Goal: Task Accomplishment & Management: Use online tool/utility

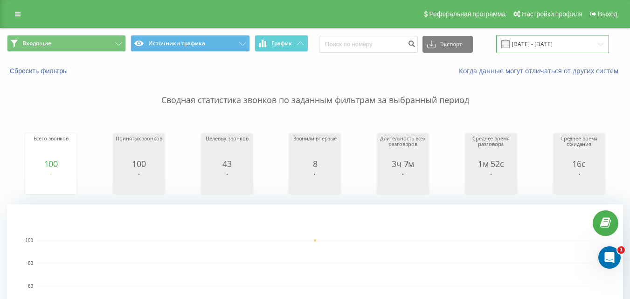
click at [552, 43] on input "[DATE] - [DATE]" at bounding box center [552, 44] width 113 height 18
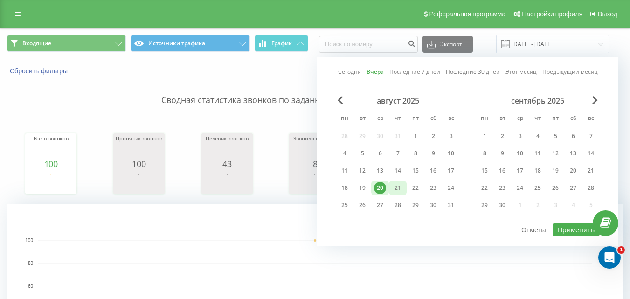
drag, startPoint x: 397, startPoint y: 187, endPoint x: 441, endPoint y: 206, distance: 48.5
click at [397, 187] on div "21" at bounding box center [398, 188] width 12 height 12
click at [568, 233] on button "Применить" at bounding box center [576, 230] width 47 height 14
type input "[DATE] - [DATE]"
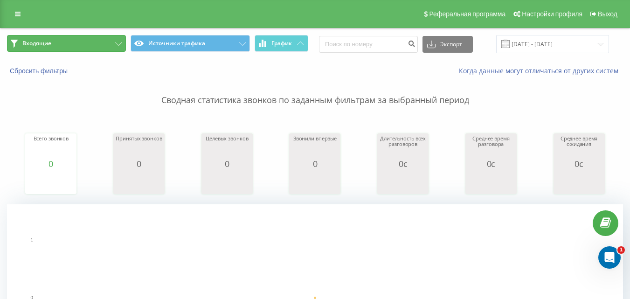
click at [105, 38] on button "Входящие" at bounding box center [66, 43] width 119 height 17
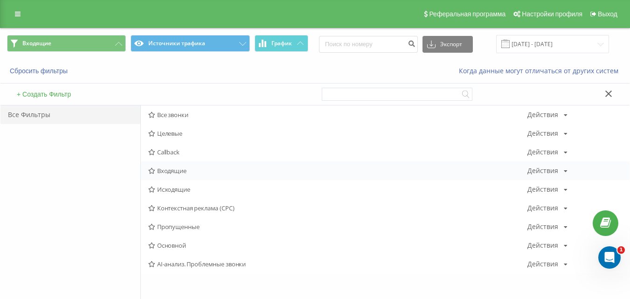
click at [182, 174] on span "Входящие" at bounding box center [337, 171] width 379 height 7
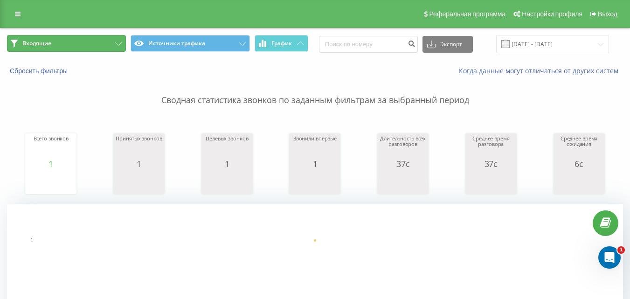
click at [109, 43] on button "Входящие" at bounding box center [66, 43] width 119 height 17
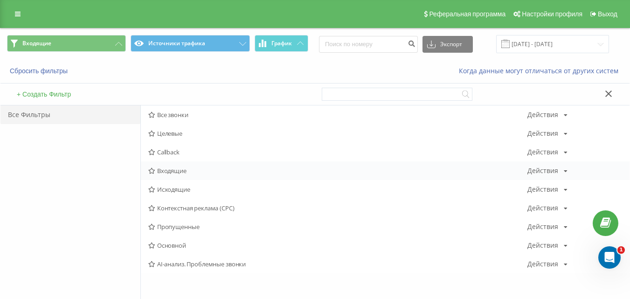
click at [193, 170] on span "Входящие" at bounding box center [337, 171] width 379 height 7
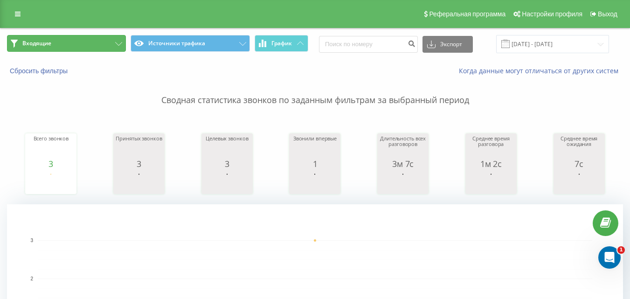
click at [112, 44] on button "Входящие" at bounding box center [66, 43] width 119 height 17
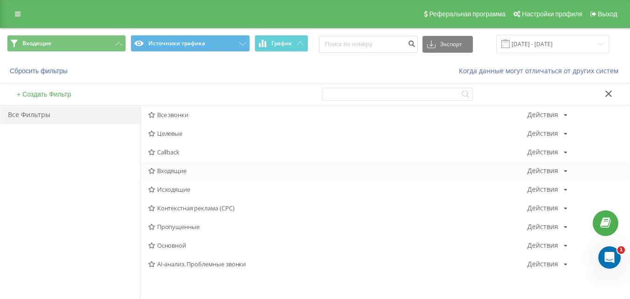
click at [166, 172] on span "Входящие" at bounding box center [337, 171] width 379 height 7
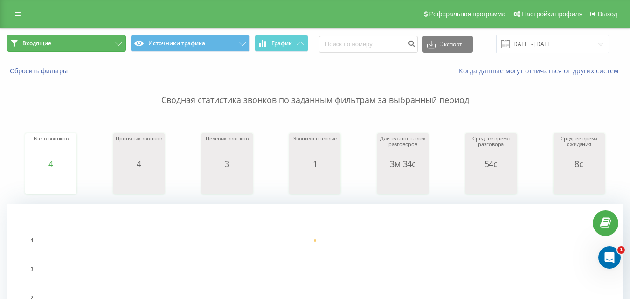
drag, startPoint x: 109, startPoint y: 49, endPoint x: 111, endPoint y: 54, distance: 5.3
click at [110, 48] on button "Входящие" at bounding box center [66, 43] width 119 height 17
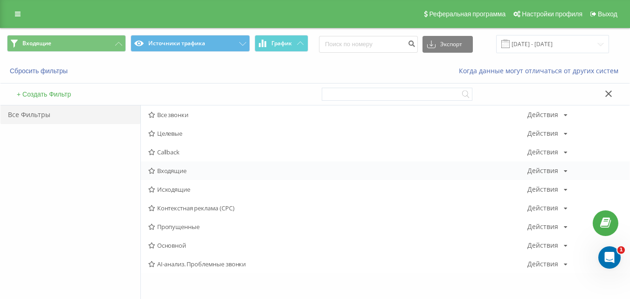
click at [168, 169] on span "Входящие" at bounding box center [337, 171] width 379 height 7
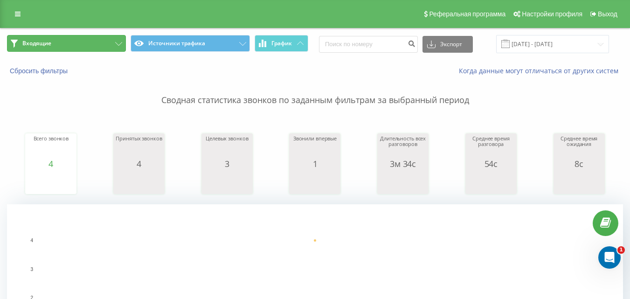
click at [110, 42] on button "Входящие" at bounding box center [66, 43] width 119 height 17
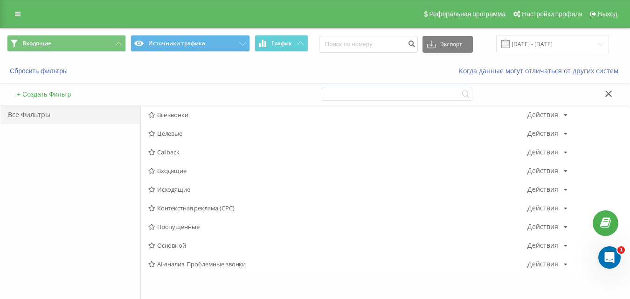
click at [160, 169] on span "Входящие" at bounding box center [337, 171] width 379 height 7
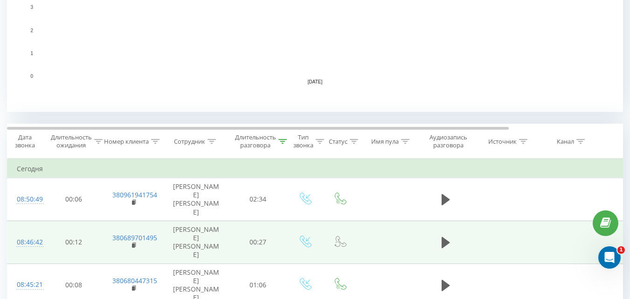
scroll to position [280, 0]
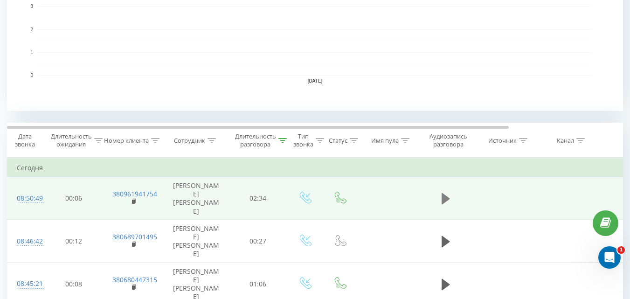
click at [446, 195] on icon at bounding box center [446, 198] width 8 height 11
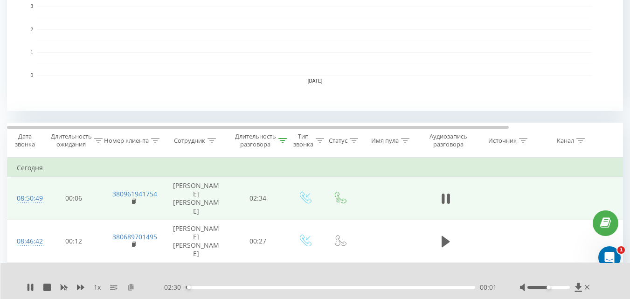
click at [130, 290] on icon at bounding box center [131, 287] width 8 height 7
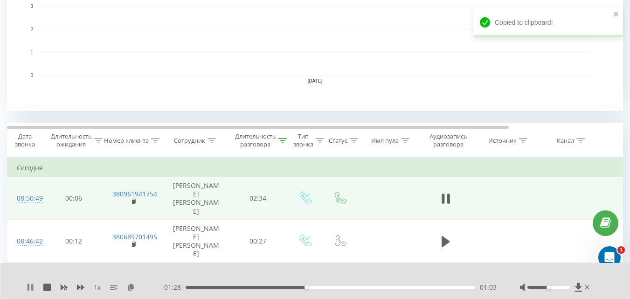
click at [32, 290] on icon at bounding box center [32, 287] width 2 height 7
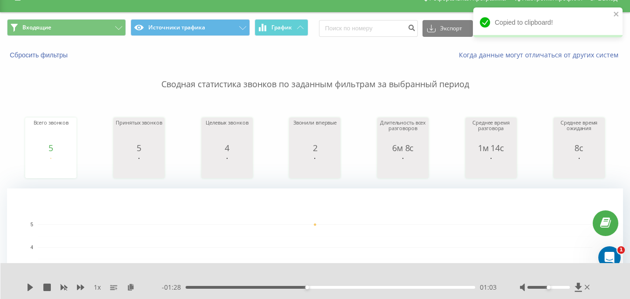
scroll to position [0, 0]
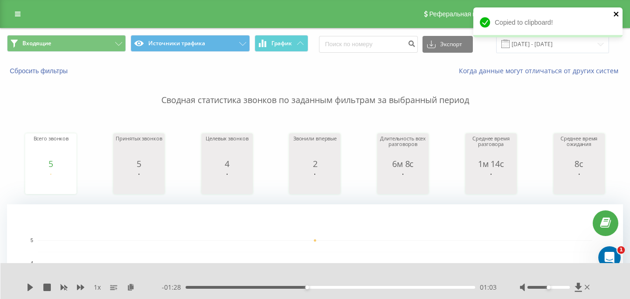
click at [617, 16] on icon "close" at bounding box center [617, 13] width 7 height 7
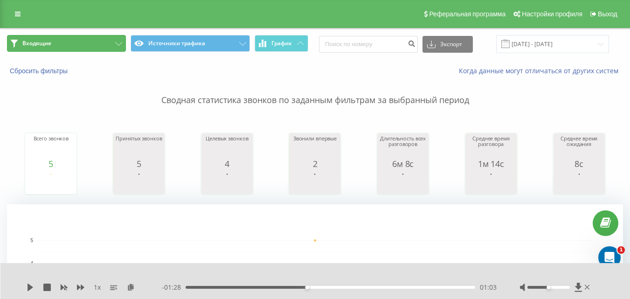
click at [86, 38] on button "Входящие" at bounding box center [66, 43] width 119 height 17
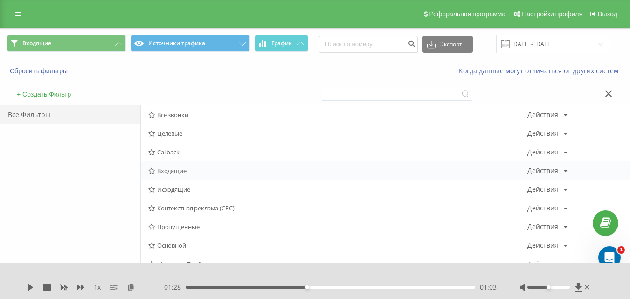
click at [171, 173] on span "Входящие" at bounding box center [337, 171] width 379 height 7
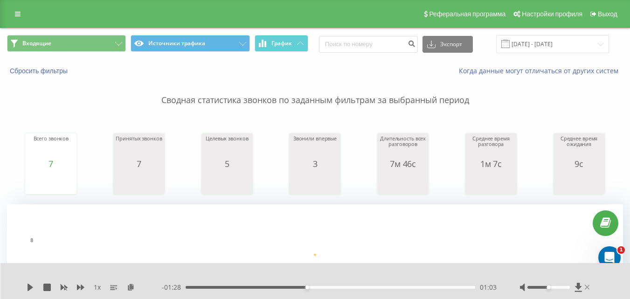
click at [588, 288] on icon at bounding box center [587, 287] width 5 height 5
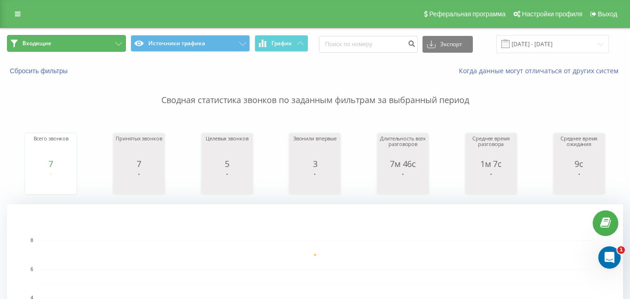
click at [118, 45] on icon at bounding box center [118, 44] width 7 height 4
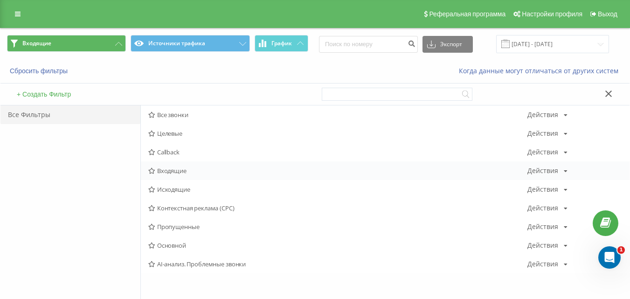
click at [156, 169] on span "Входящие" at bounding box center [337, 171] width 379 height 7
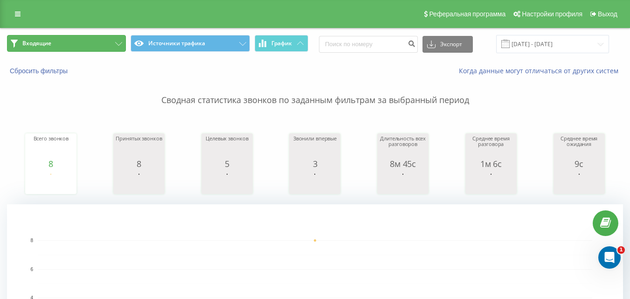
click at [112, 45] on button "Входящие" at bounding box center [66, 43] width 119 height 17
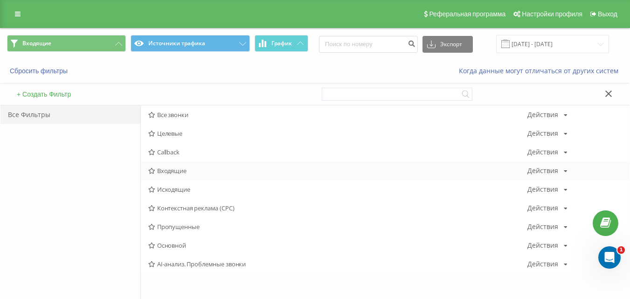
click at [182, 172] on span "Входящие" at bounding box center [337, 171] width 379 height 7
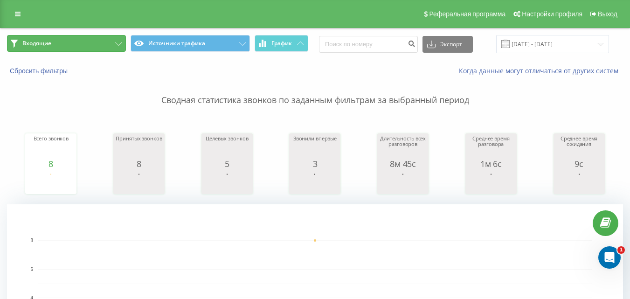
click at [105, 46] on button "Входящие" at bounding box center [66, 43] width 119 height 17
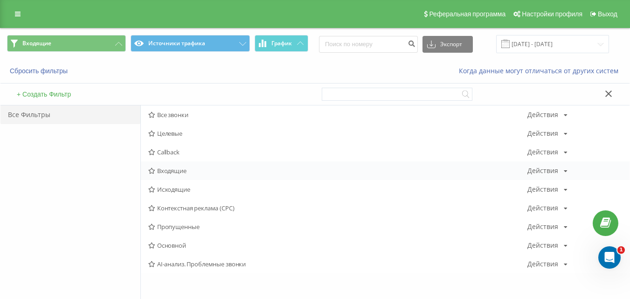
click at [169, 171] on span "Входящие" at bounding box center [337, 171] width 379 height 7
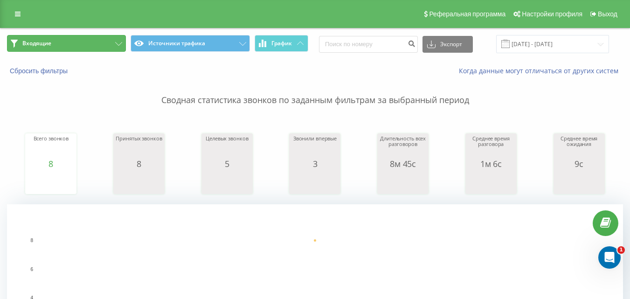
click at [104, 49] on button "Входящие" at bounding box center [66, 43] width 119 height 17
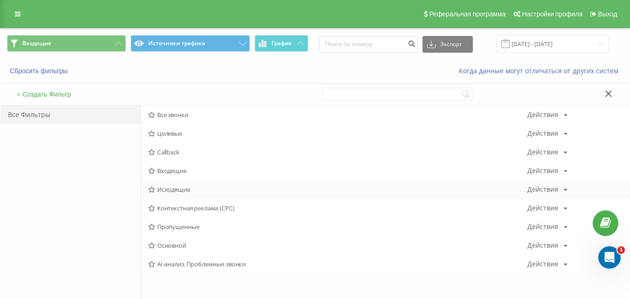
click at [167, 186] on span "Исходящие" at bounding box center [337, 189] width 379 height 7
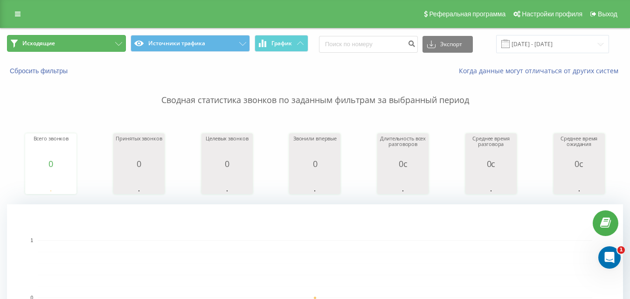
click at [111, 37] on button "Исходящие" at bounding box center [66, 43] width 119 height 17
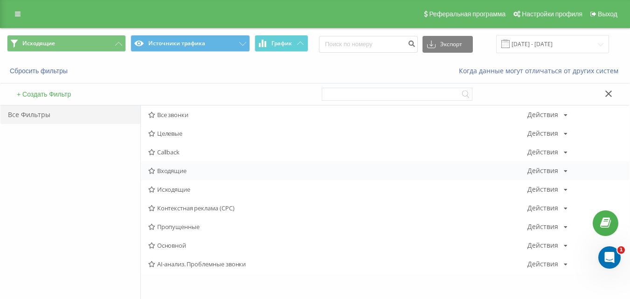
click at [180, 174] on span "Входящие" at bounding box center [337, 171] width 379 height 7
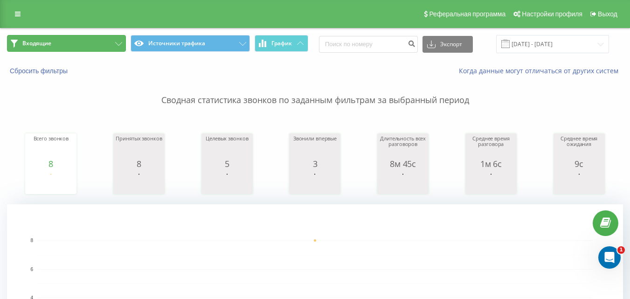
click at [123, 48] on button "Входящие" at bounding box center [66, 43] width 119 height 17
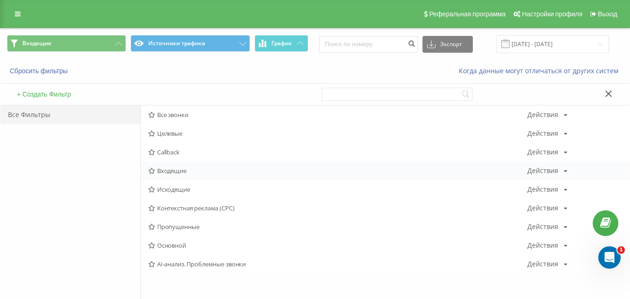
click at [179, 173] on span "Входящие" at bounding box center [337, 171] width 379 height 7
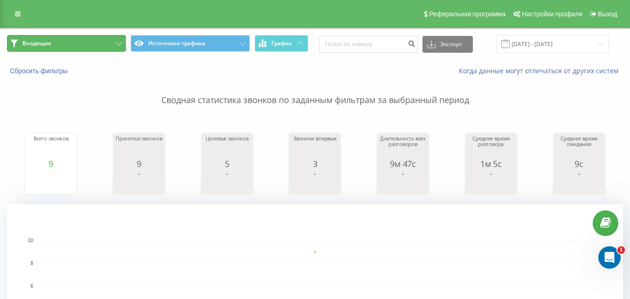
click at [114, 41] on button "Входящие" at bounding box center [66, 43] width 119 height 17
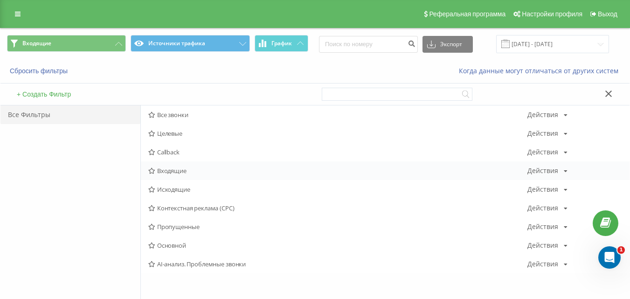
click at [183, 171] on span "Входящие" at bounding box center [337, 171] width 379 height 7
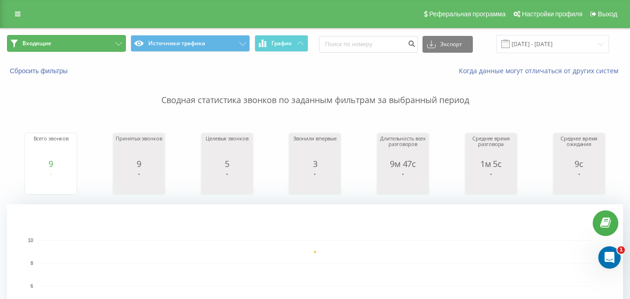
click at [103, 50] on button "Входящие" at bounding box center [66, 43] width 119 height 17
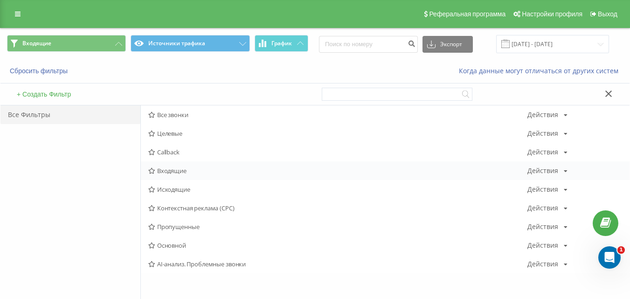
click at [166, 172] on span "Входящие" at bounding box center [337, 171] width 379 height 7
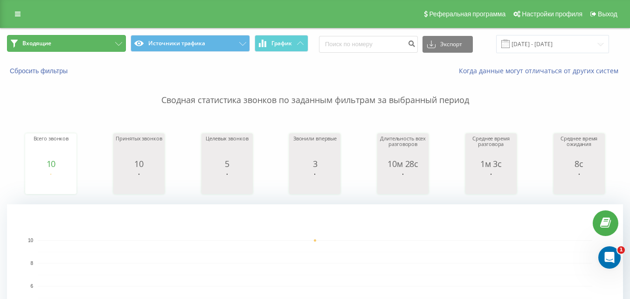
click at [112, 44] on button "Входящие" at bounding box center [66, 43] width 119 height 17
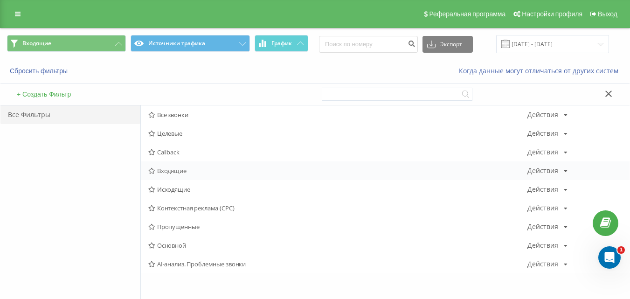
click at [172, 168] on span "Входящие" at bounding box center [337, 171] width 379 height 7
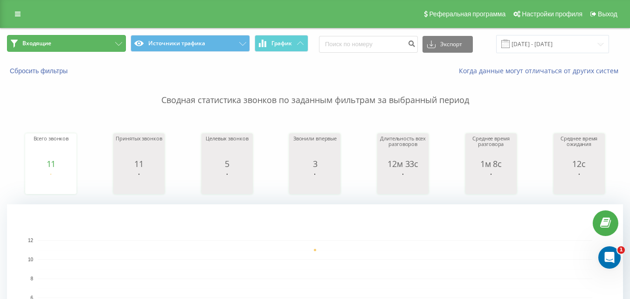
click at [111, 37] on button "Входящие" at bounding box center [66, 43] width 119 height 17
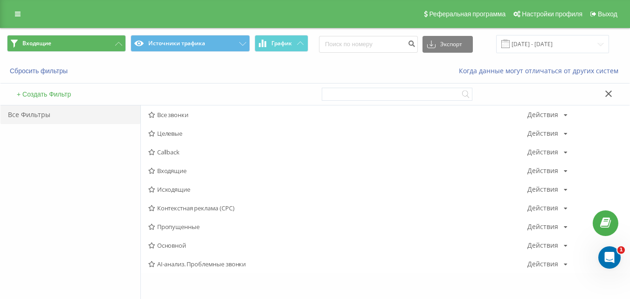
click at [191, 171] on span "Входящие" at bounding box center [337, 171] width 379 height 7
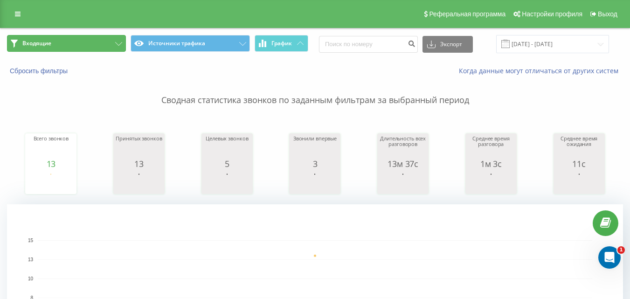
click at [97, 41] on button "Входящие" at bounding box center [66, 43] width 119 height 17
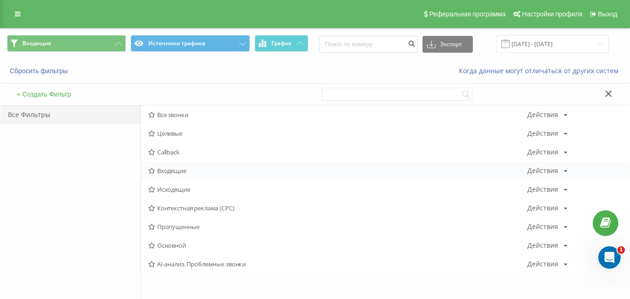
click at [180, 169] on span "Входящие" at bounding box center [337, 171] width 379 height 7
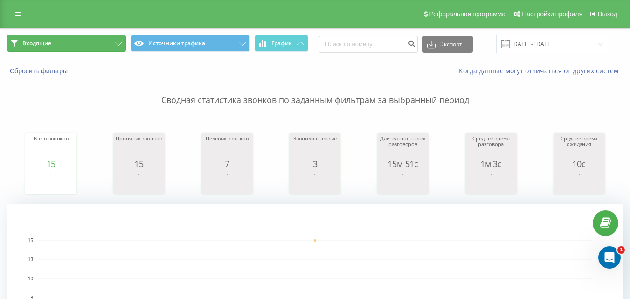
click at [87, 44] on button "Входящие" at bounding box center [66, 43] width 119 height 17
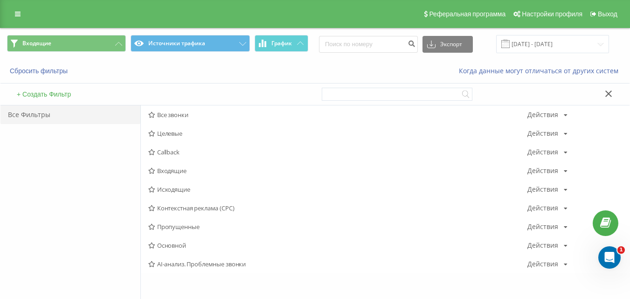
click at [187, 173] on span "Входящие" at bounding box center [337, 171] width 379 height 7
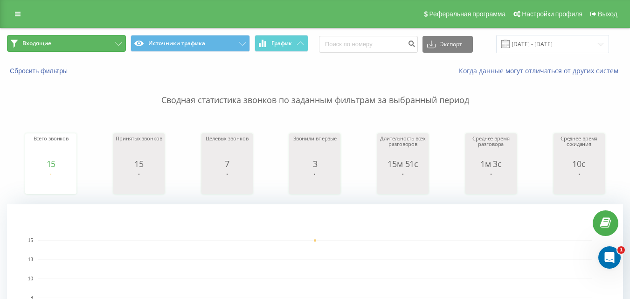
click at [98, 47] on button "Входящие" at bounding box center [66, 43] width 119 height 17
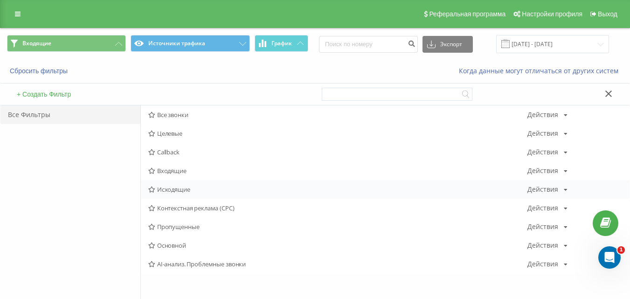
click at [170, 193] on span "Исходящие" at bounding box center [337, 189] width 379 height 7
